Goal: Obtain resource: Download file/media

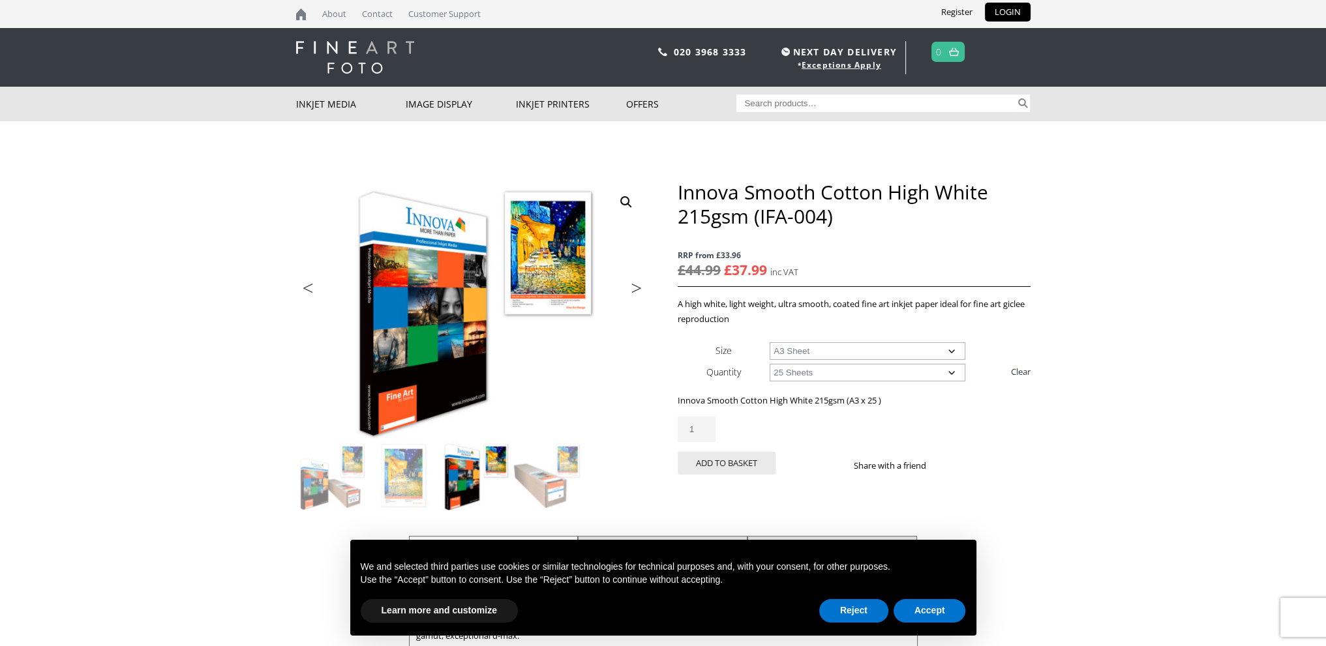
click at [783, 373] on select "Choose an option 25 Sheets" at bounding box center [868, 373] width 196 height 18
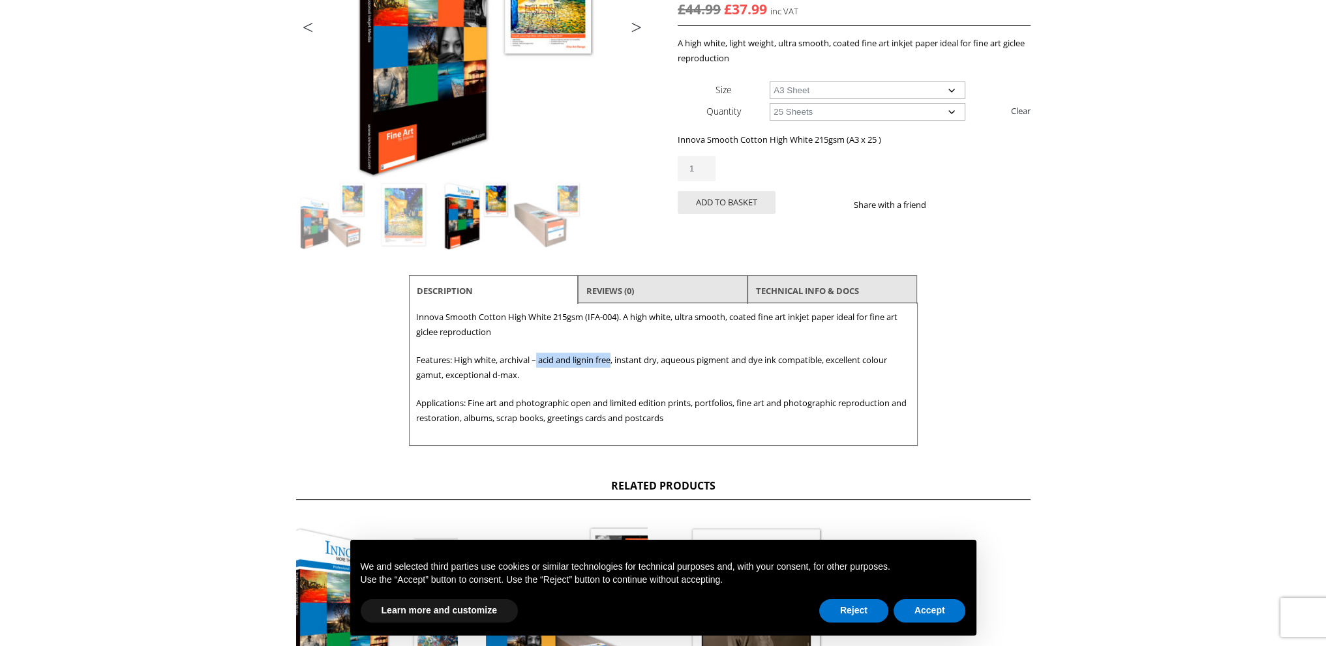
drag, startPoint x: 538, startPoint y: 360, endPoint x: 614, endPoint y: 361, distance: 75.7
click at [614, 361] on p "Features: High white, archival – acid and lignin free, instant dry, aqueous pig…" at bounding box center [663, 368] width 494 height 30
click at [693, 419] on p "Applications: Fine art and photographic open and limited edition prints, portfo…" at bounding box center [663, 411] width 494 height 30
click at [682, 417] on p "Applications: Fine art and photographic open and limited edition prints, portfo…" at bounding box center [663, 411] width 494 height 30
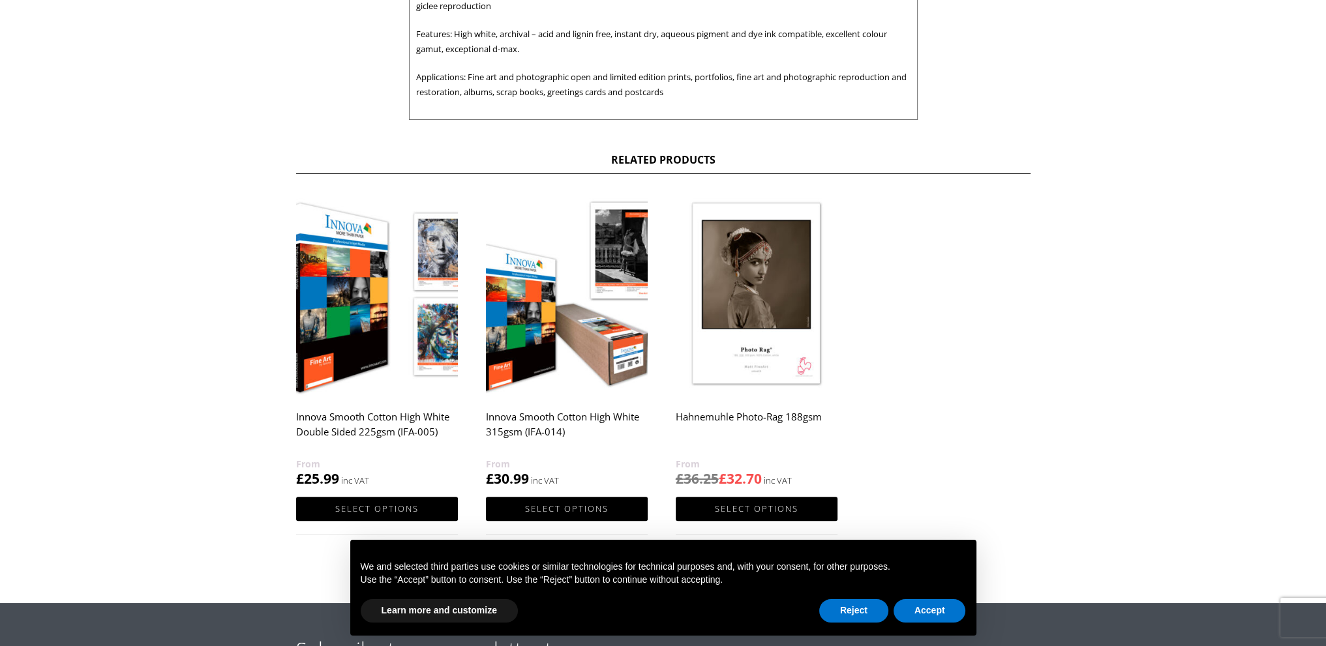
scroll to position [652, 0]
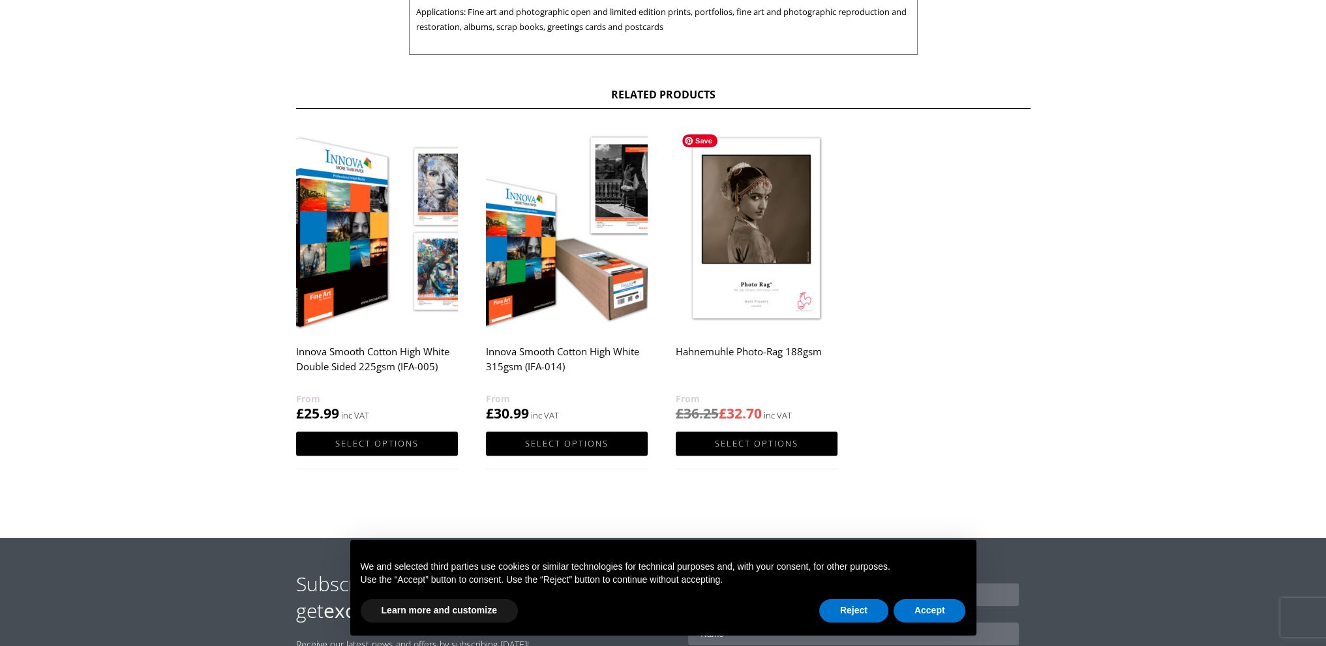
click at [744, 256] on img at bounding box center [757, 229] width 162 height 202
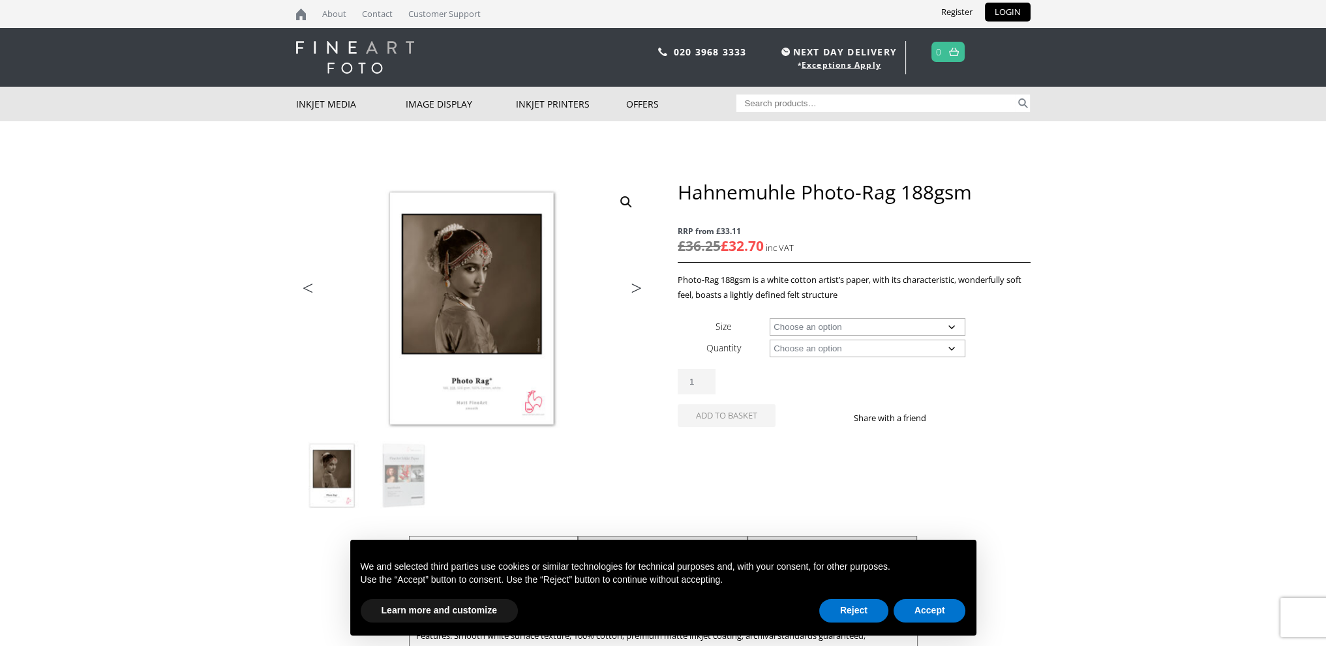
click at [796, 325] on select "Choose an option A4 Sheet A3 Sheet A3+ Sheet A2 Sheet 17" Wide Roll 24" Wide Ro…" at bounding box center [868, 327] width 196 height 18
click at [770, 318] on select "Choose an option A4 Sheet A3 Sheet A3+ Sheet A2 Sheet 17" Wide Roll 24" Wide Ro…" at bounding box center [868, 327] width 196 height 18
select select "a3-sheet"
click at [785, 348] on select "Choose an option 25 Sheets" at bounding box center [868, 349] width 196 height 18
select select "25-sheets"
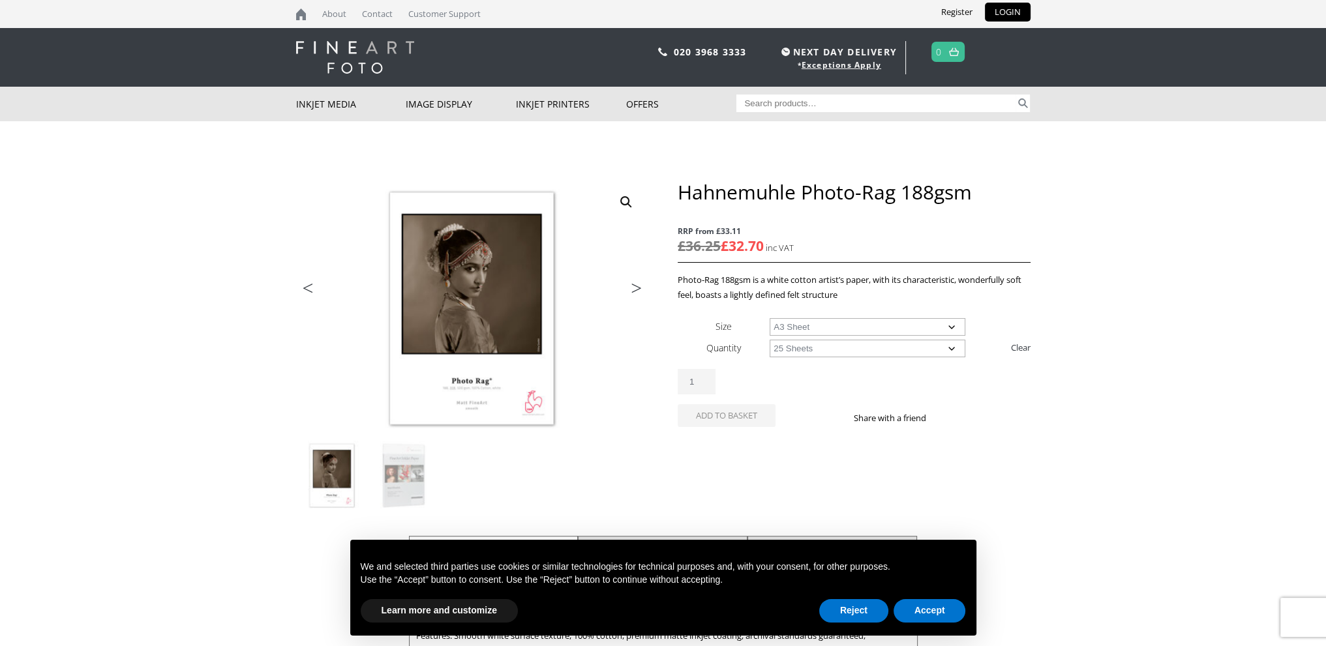
click at [770, 340] on select "Choose an option 25 Sheets" at bounding box center [868, 349] width 196 height 18
select select "a3-sheet"
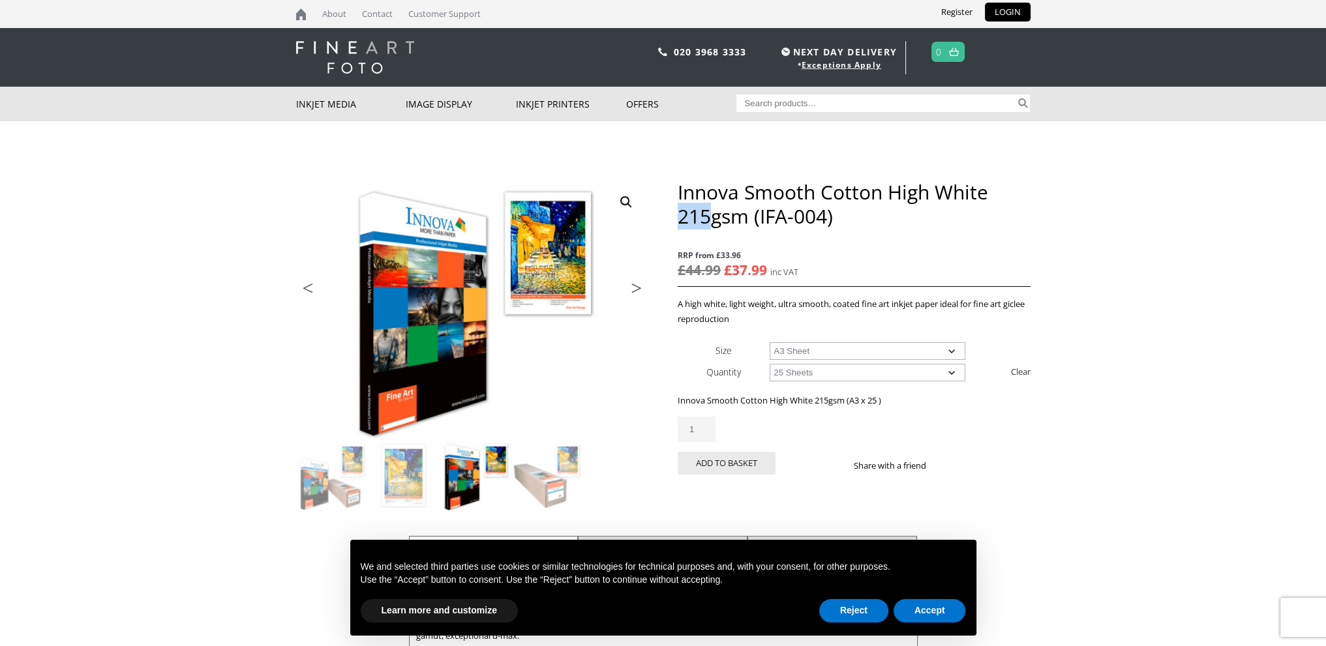
drag, startPoint x: 679, startPoint y: 217, endPoint x: 710, endPoint y: 213, distance: 30.9
click at [710, 213] on h1 "Innova Smooth Cotton High White 215gsm (IFA-004)" at bounding box center [854, 204] width 352 height 48
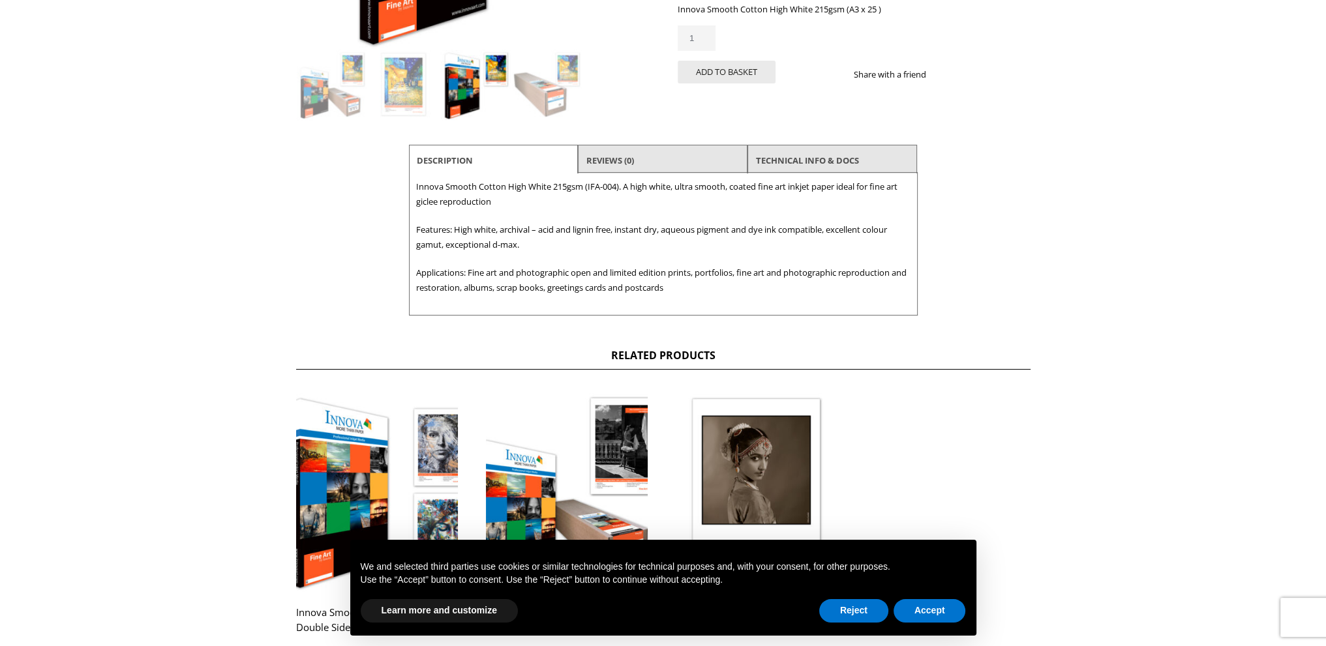
scroll to position [783, 0]
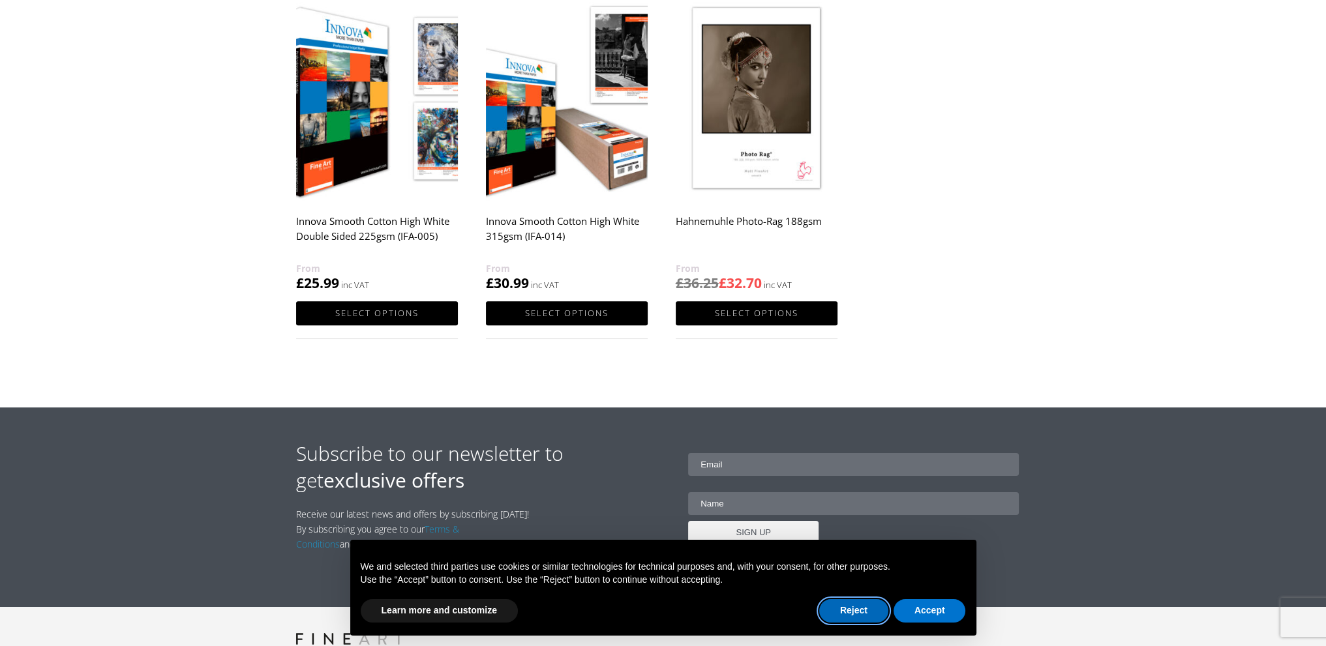
click at [858, 623] on button "Reject" at bounding box center [853, 610] width 69 height 23
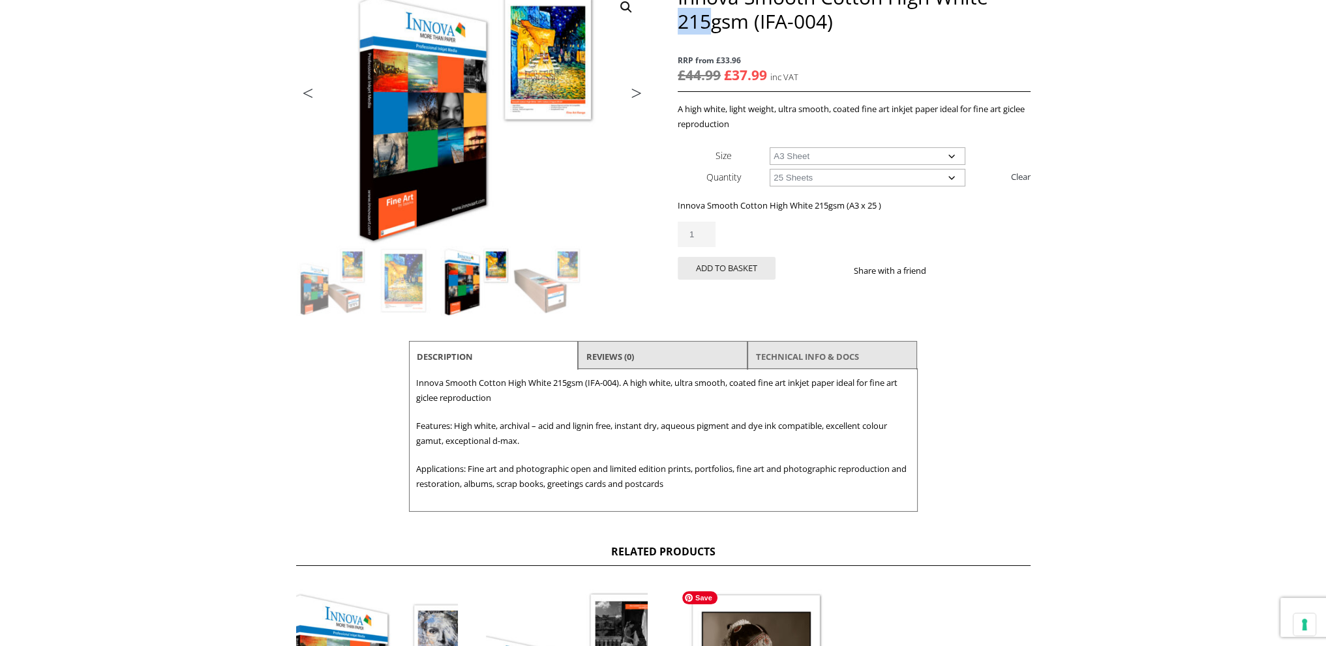
scroll to position [0, 0]
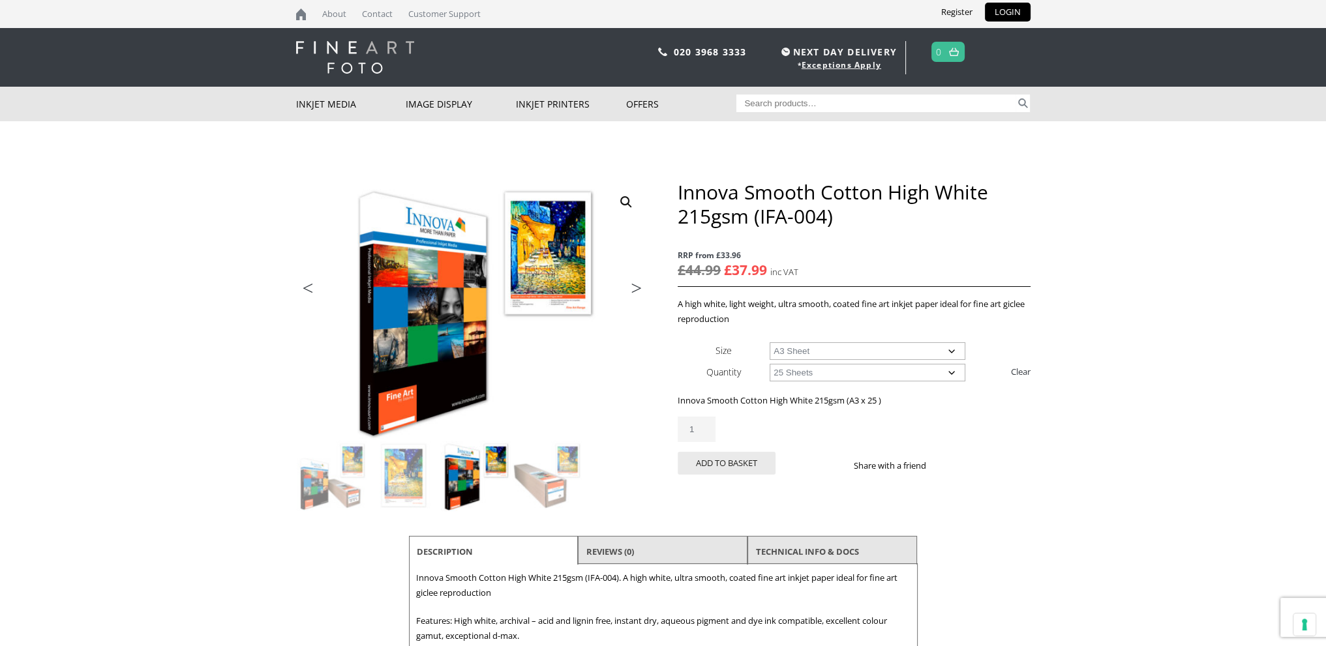
click at [567, 290] on ul "Previous Next" at bounding box center [472, 289] width 352 height 19
click at [879, 550] on li "TECHNICAL INFO & DOCS" at bounding box center [832, 551] width 170 height 31
click at [829, 550] on link "TECHNICAL INFO & DOCS" at bounding box center [807, 551] width 103 height 23
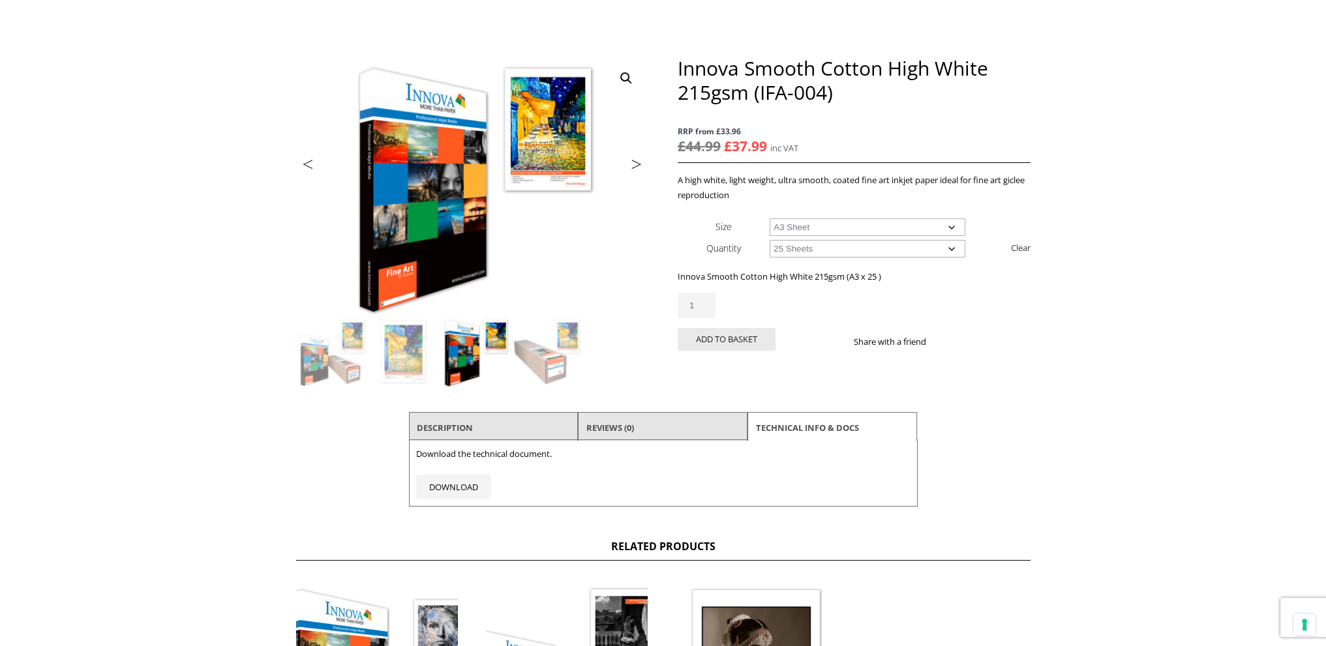
scroll to position [261, 0]
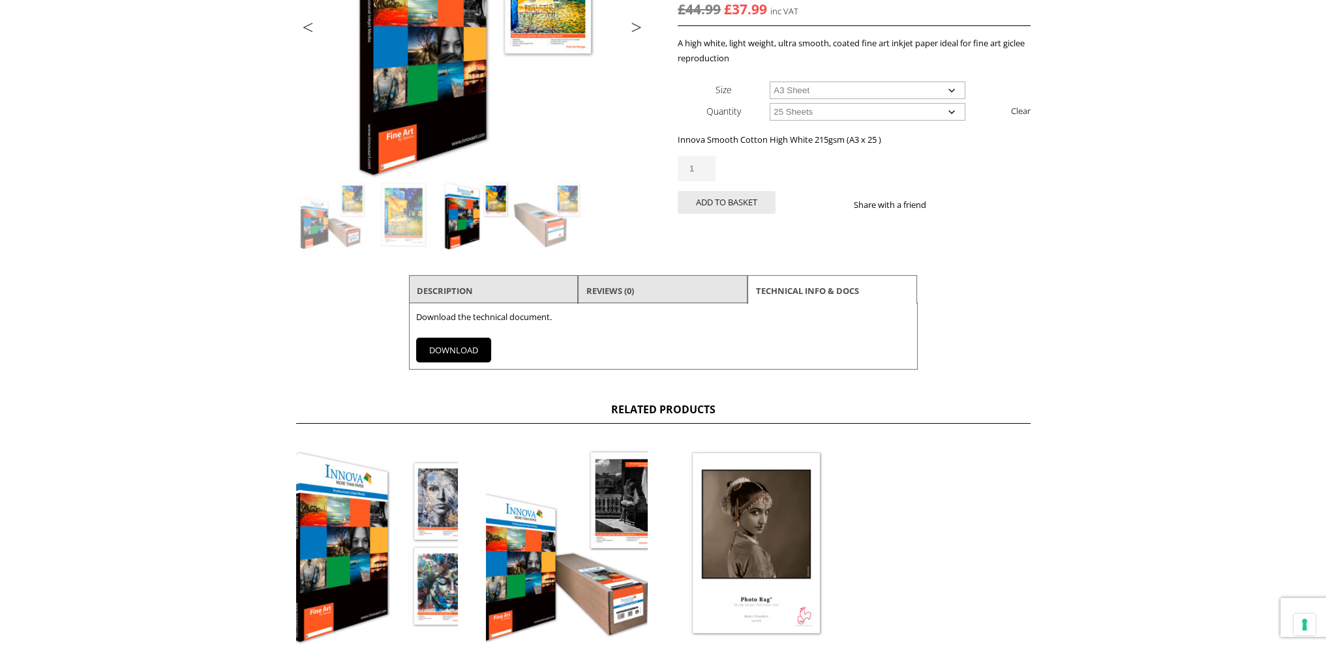
click at [463, 349] on link "DOWNLOAD" at bounding box center [453, 350] width 75 height 25
